Goal: Check status: Check status

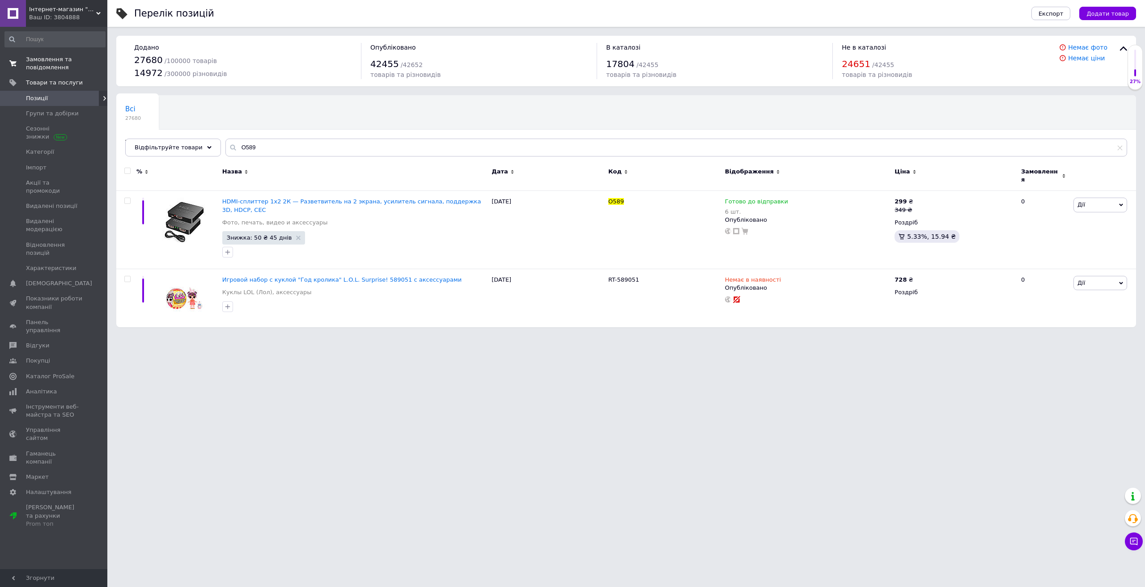
click at [56, 67] on span "Замовлення та повідомлення" at bounding box center [54, 63] width 57 height 16
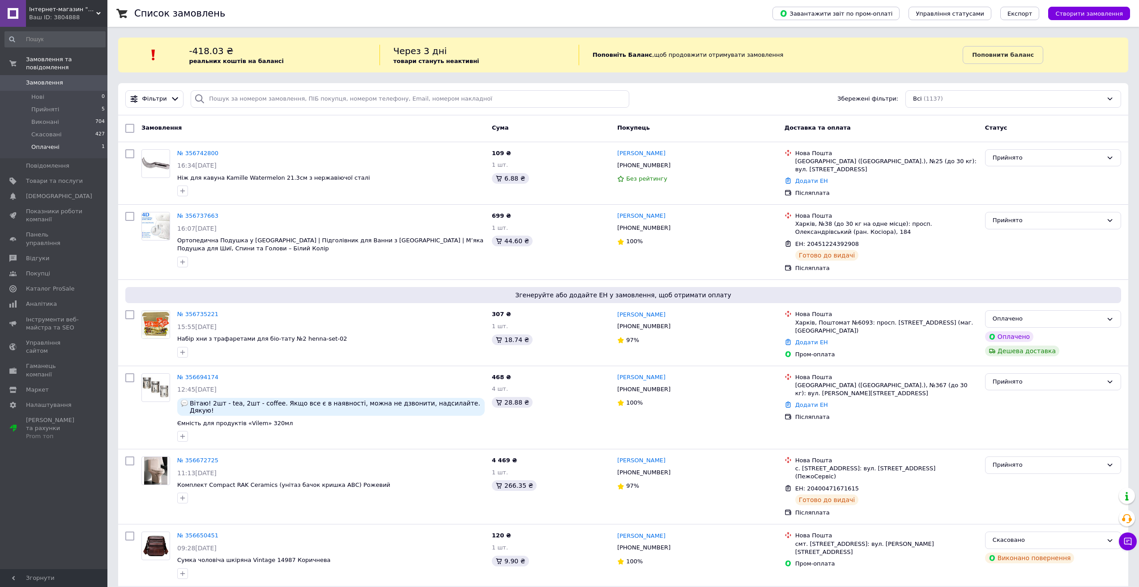
click at [51, 143] on span "Оплачені" at bounding box center [45, 147] width 28 height 8
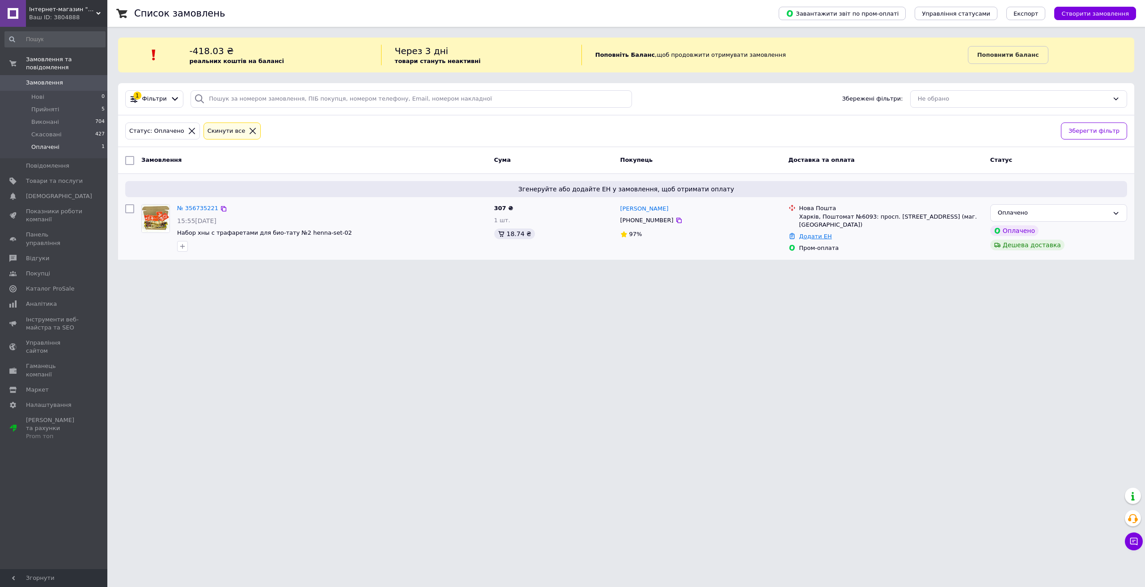
click at [813, 234] on link "Додати ЕН" at bounding box center [816, 236] width 33 height 7
paste input "20451224452812"
type input "20451224452812"
click at [779, 302] on button "Додати" at bounding box center [791, 298] width 58 height 18
